Goal: Information Seeking & Learning: Learn about a topic

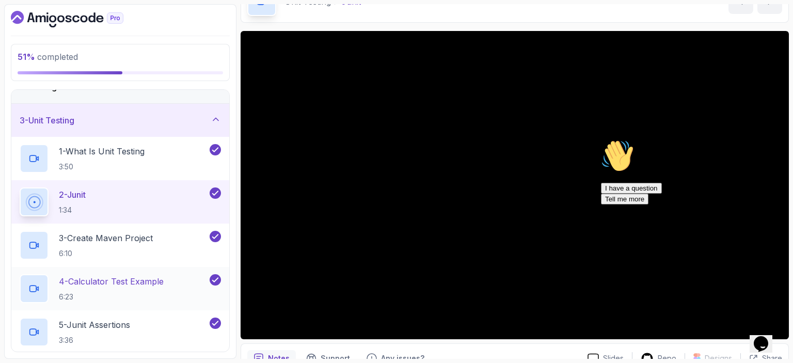
scroll to position [21, 0]
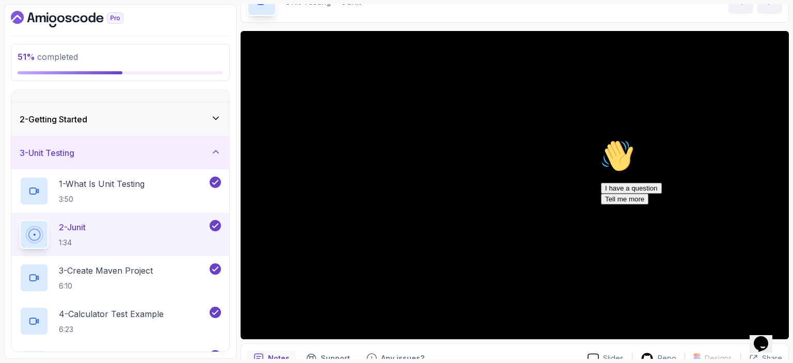
click at [601, 139] on icon "Chat attention grabber" at bounding box center [601, 139] width 0 height 0
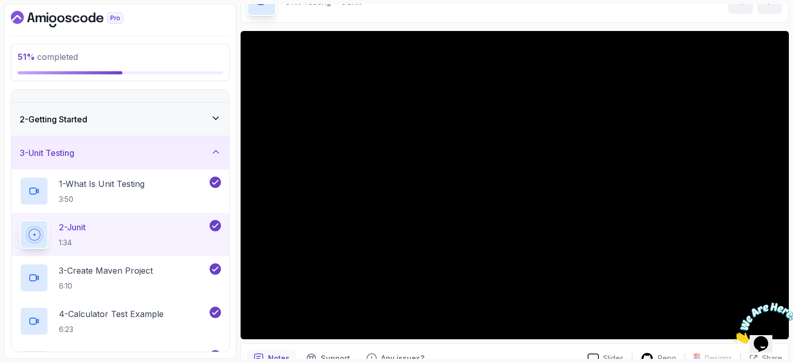
click at [733, 336] on icon "Close" at bounding box center [733, 340] width 0 height 9
click at [769, 343] on icon "Opens Chat This icon Opens the chat window." at bounding box center [761, 344] width 17 height 17
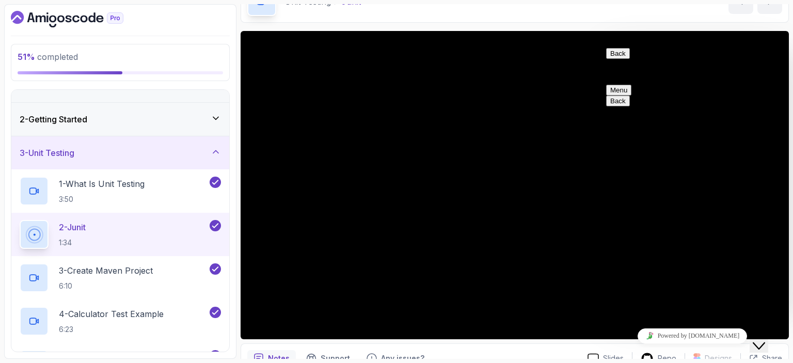
click at [765, 341] on icon "Close Chat This icon closes the chat window." at bounding box center [759, 346] width 12 height 12
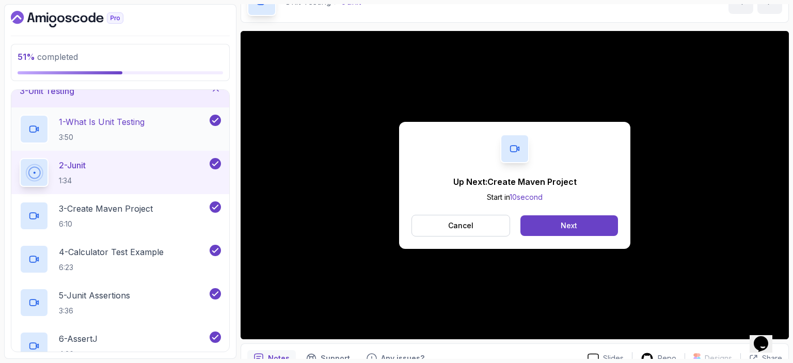
scroll to position [103, 0]
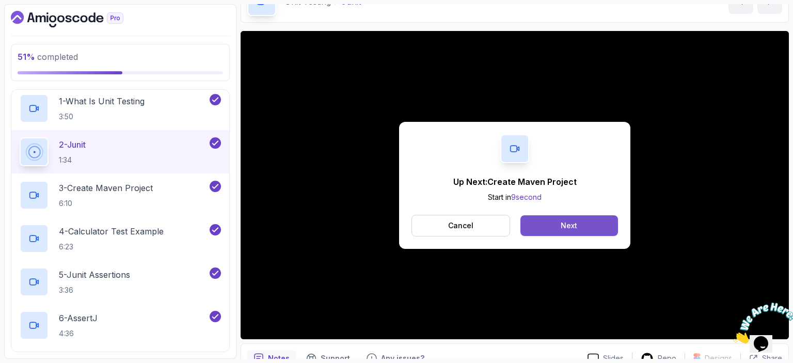
click at [594, 220] on button "Next" at bounding box center [569, 225] width 98 height 21
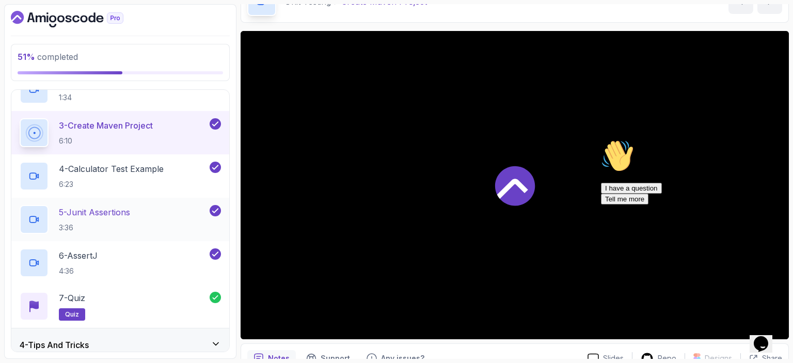
scroll to position [207, 0]
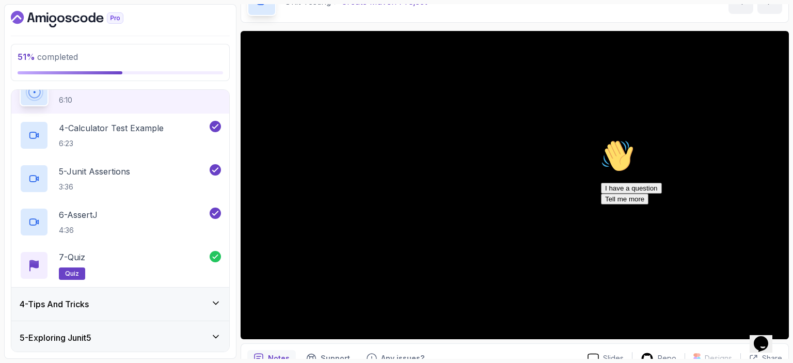
drag, startPoint x: 769, startPoint y: 214, endPoint x: 1367, endPoint y: 350, distance: 612.7
click at [601, 139] on icon "Chat attention grabber" at bounding box center [601, 139] width 0 height 0
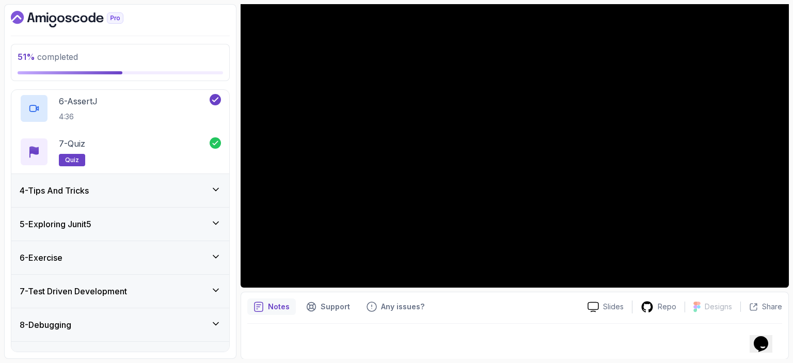
scroll to position [324, 0]
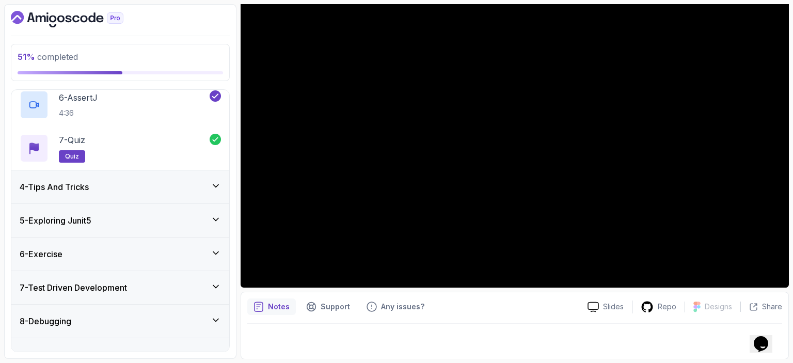
click at [136, 225] on div "5 - Exploring Junit5" at bounding box center [120, 220] width 201 height 12
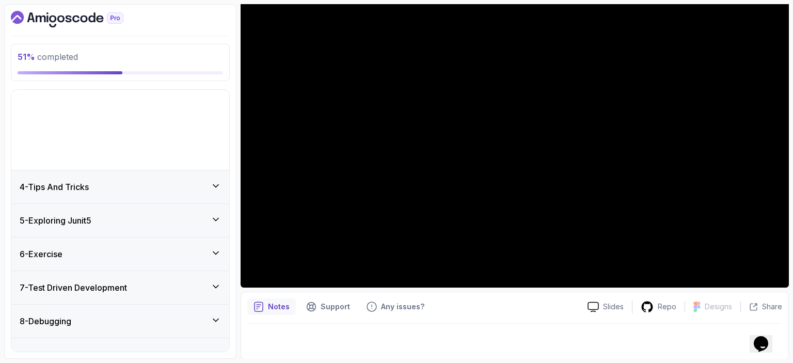
scroll to position [72, 0]
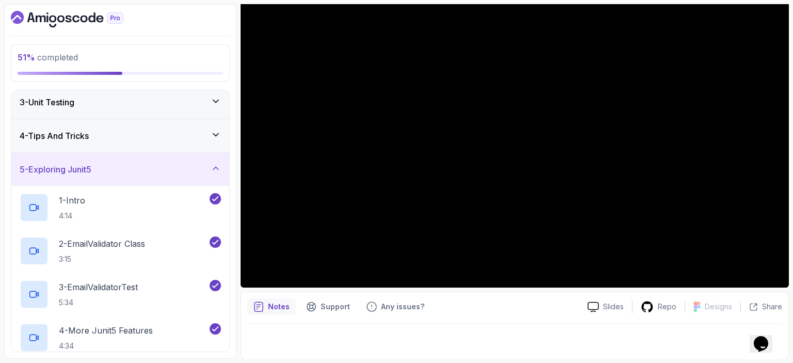
click at [155, 165] on div "5 - Exploring Junit5" at bounding box center [120, 169] width 201 height 12
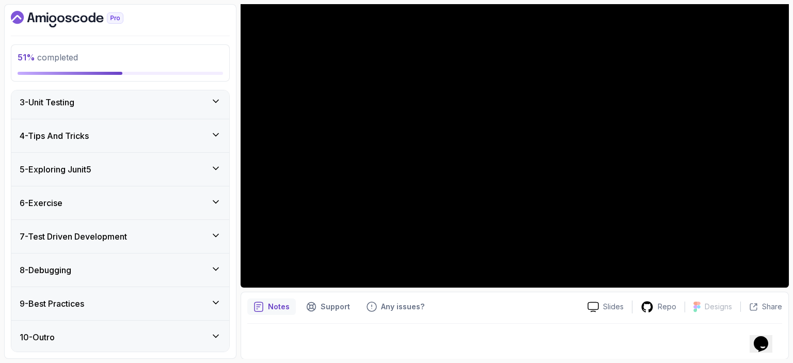
click at [145, 230] on div "7 - Test Driven Development" at bounding box center [120, 236] width 201 height 12
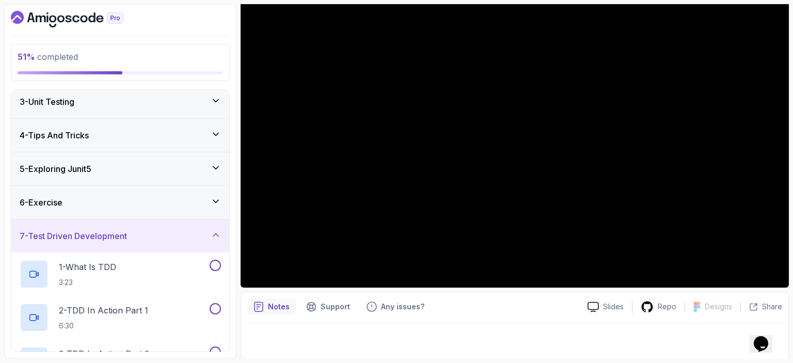
click at [145, 230] on div "7 - Test Driven Development" at bounding box center [120, 236] width 201 height 12
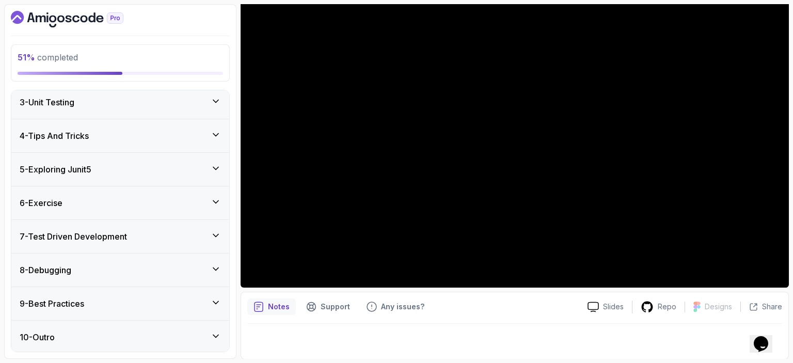
click at [129, 265] on div "8 - Debugging" at bounding box center [120, 270] width 201 height 12
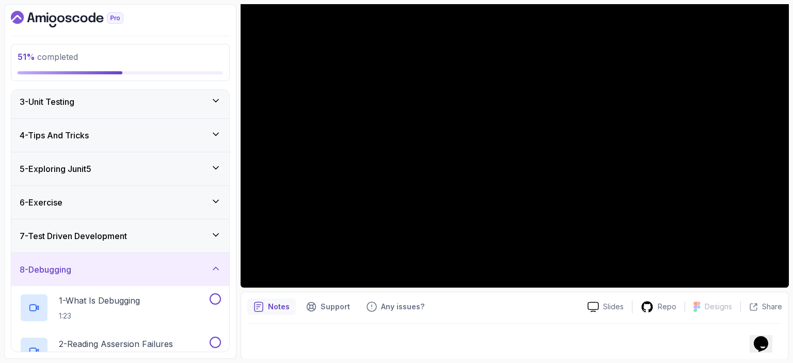
click at [129, 265] on div "8 - Debugging" at bounding box center [120, 269] width 201 height 12
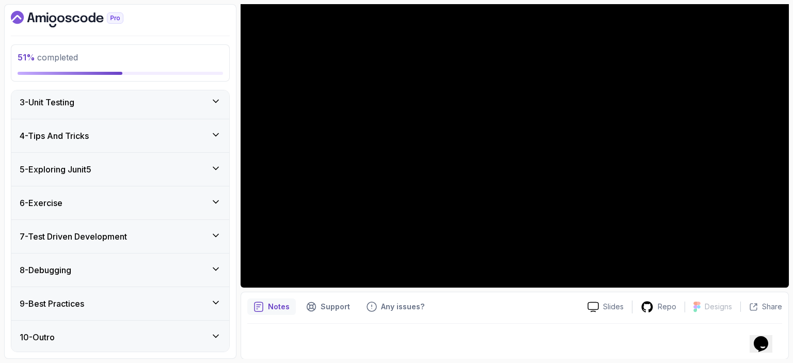
click at [123, 297] on div "9 - Best Practices" at bounding box center [120, 303] width 201 height 12
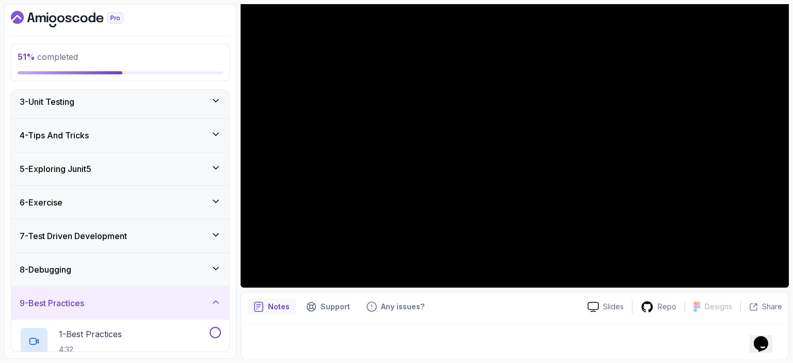
click at [123, 297] on div "9 - Best Practices" at bounding box center [120, 303] width 201 height 12
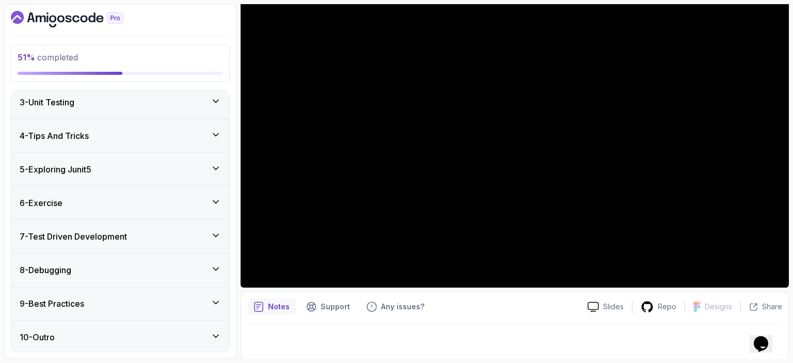
click at [120, 101] on div "3 - Unit Testing" at bounding box center [120, 102] width 201 height 12
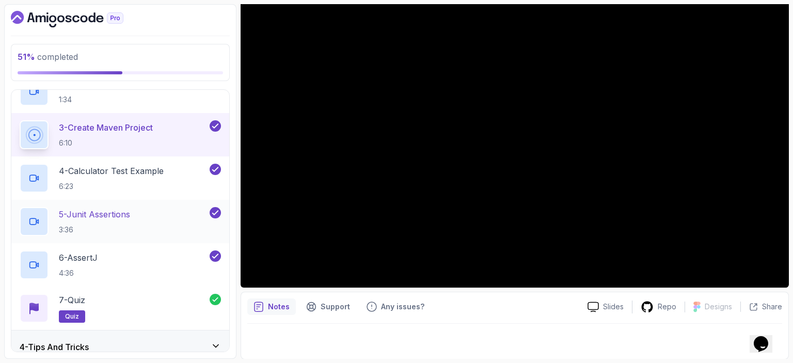
scroll to position [207, 0]
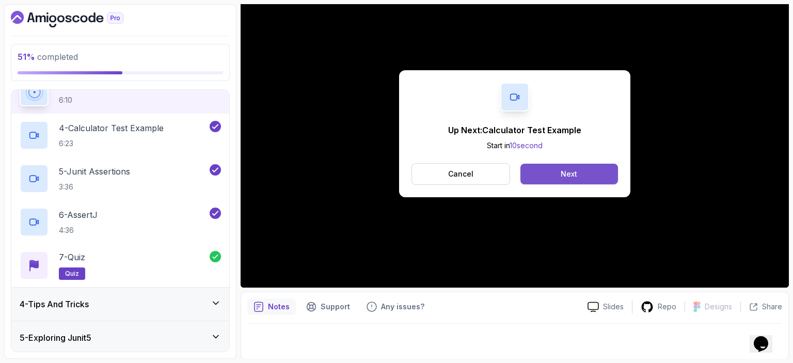
click at [602, 173] on button "Next" at bounding box center [569, 174] width 98 height 21
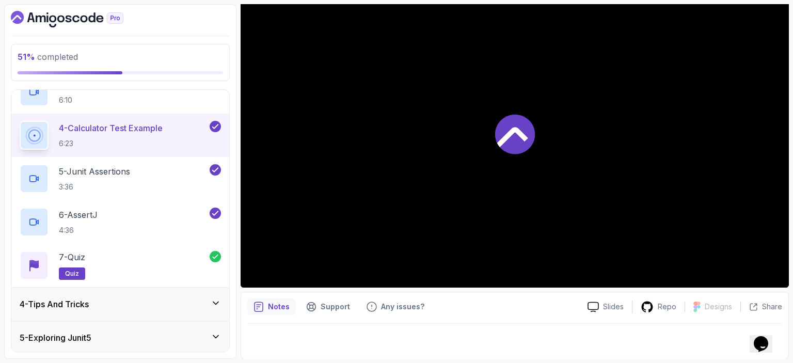
scroll to position [213, 0]
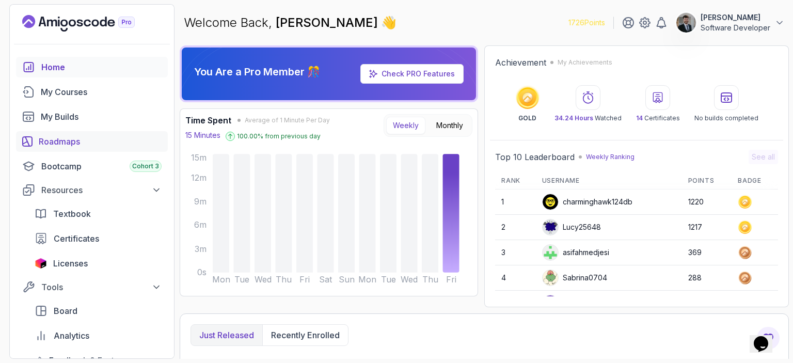
click at [70, 136] on div "Roadmaps" at bounding box center [100, 141] width 123 height 12
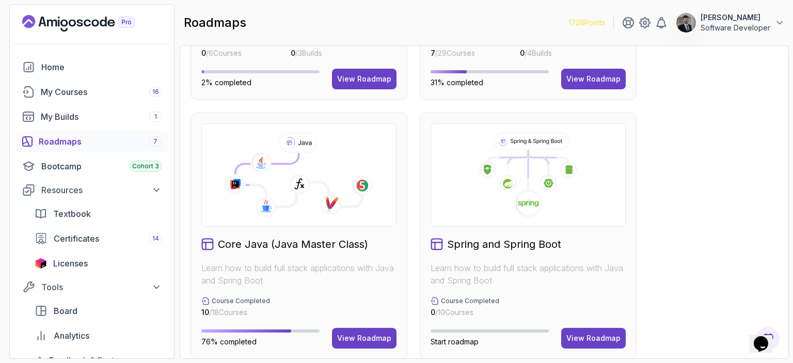
scroll to position [310, 0]
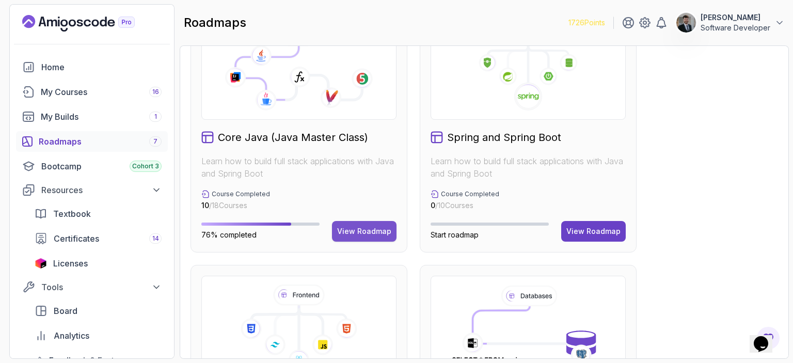
click at [361, 229] on div "View Roadmap" at bounding box center [364, 231] width 54 height 10
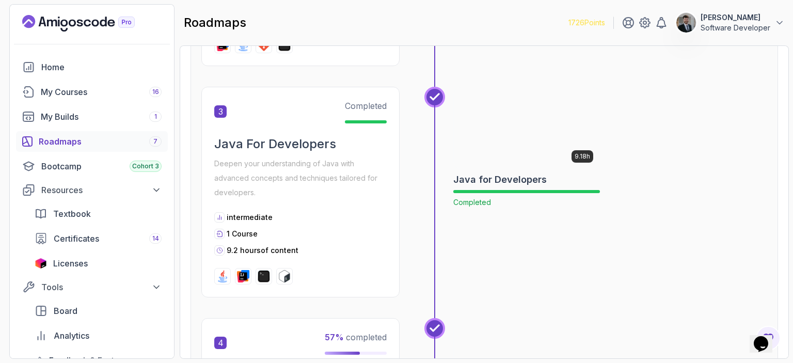
scroll to position [630, 0]
